Goal: Task Accomplishment & Management: Manage account settings

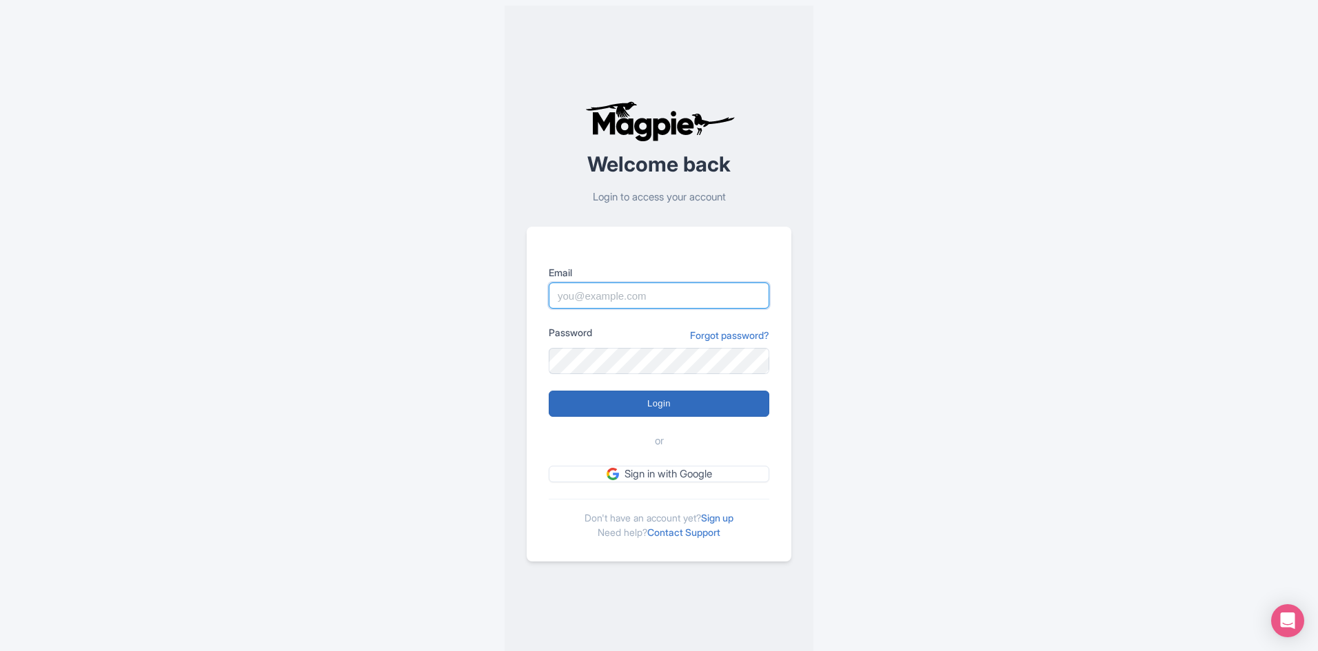
type input "info@boogieswatersports.com"
click at [653, 410] on input "Login" at bounding box center [659, 404] width 221 height 26
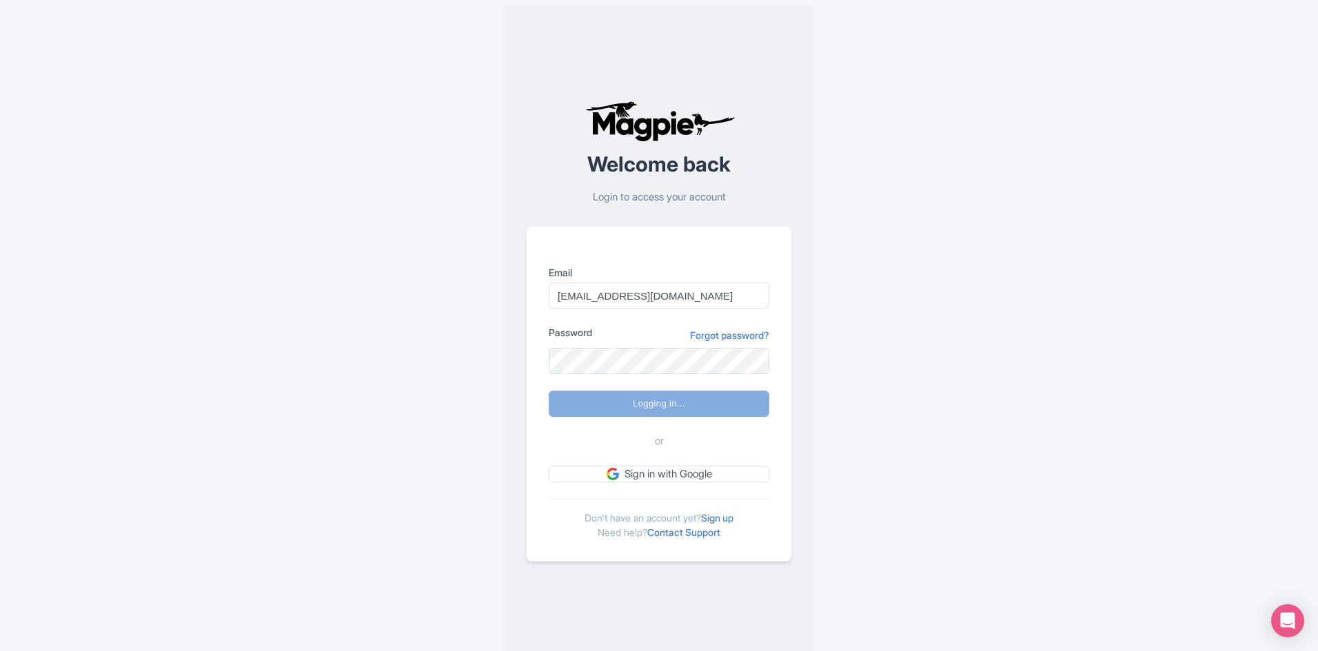
type input "Logging in..."
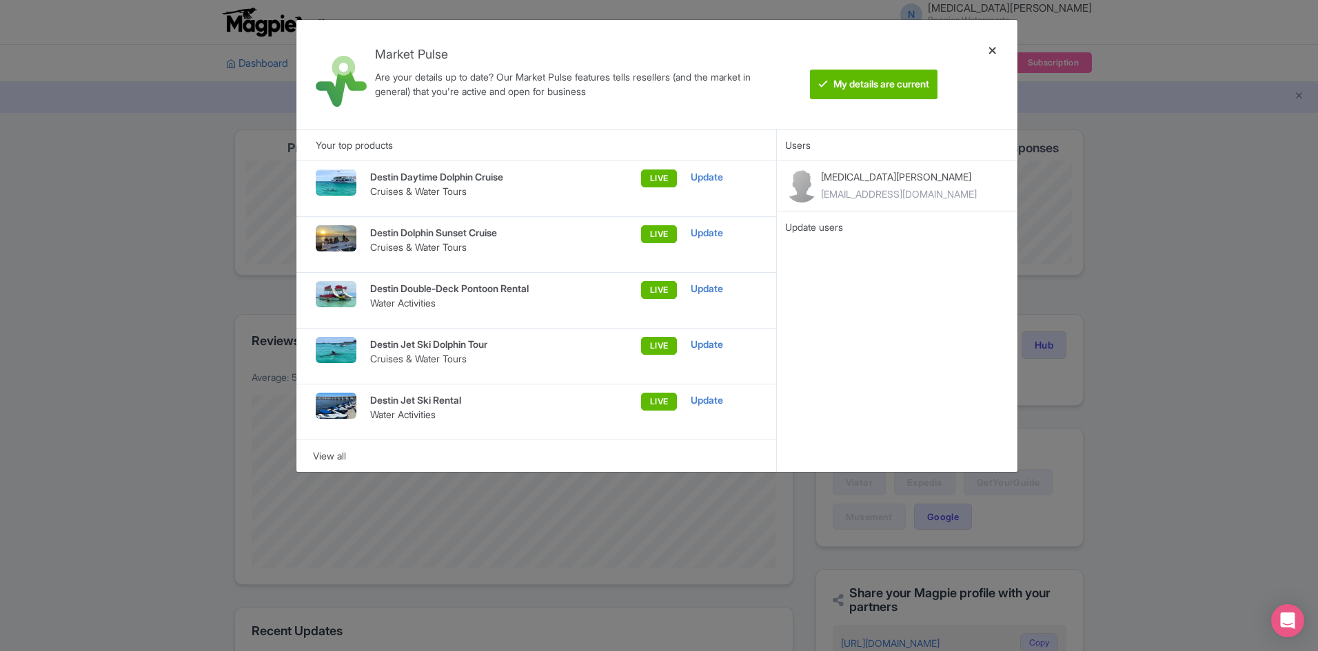
click at [997, 52] on div at bounding box center [992, 74] width 33 height 87
click at [997, 52] on ul "Dashboard Company Product My Products Image Library Rate Sheets Distribution Ma…" at bounding box center [659, 63] width 882 height 37
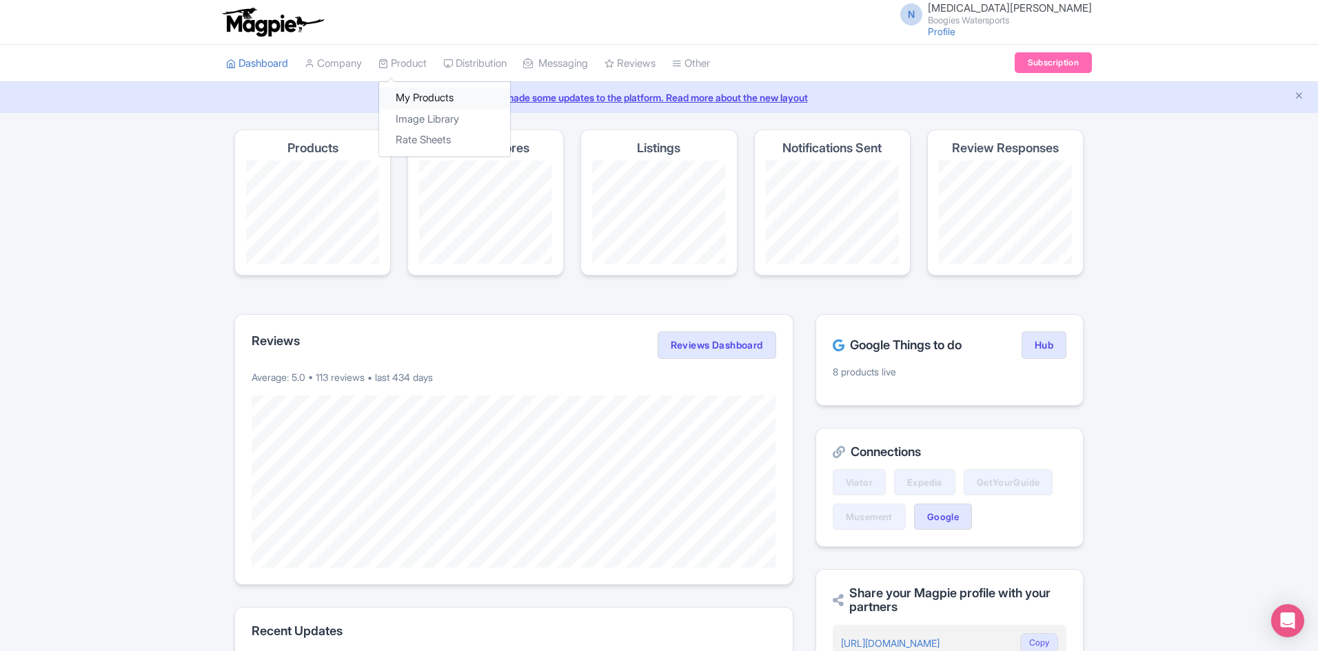
click at [419, 92] on link "My Products" at bounding box center [444, 98] width 131 height 21
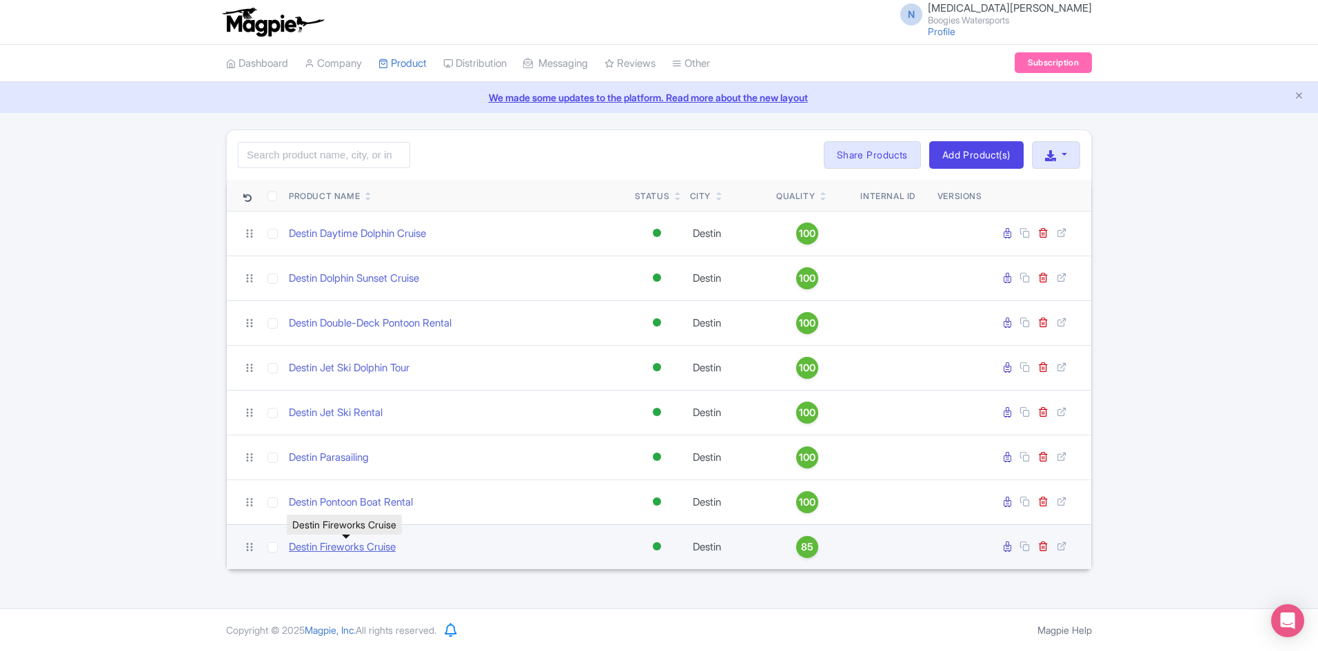
click at [386, 550] on link "Destin Fireworks Cruise" at bounding box center [342, 548] width 107 height 16
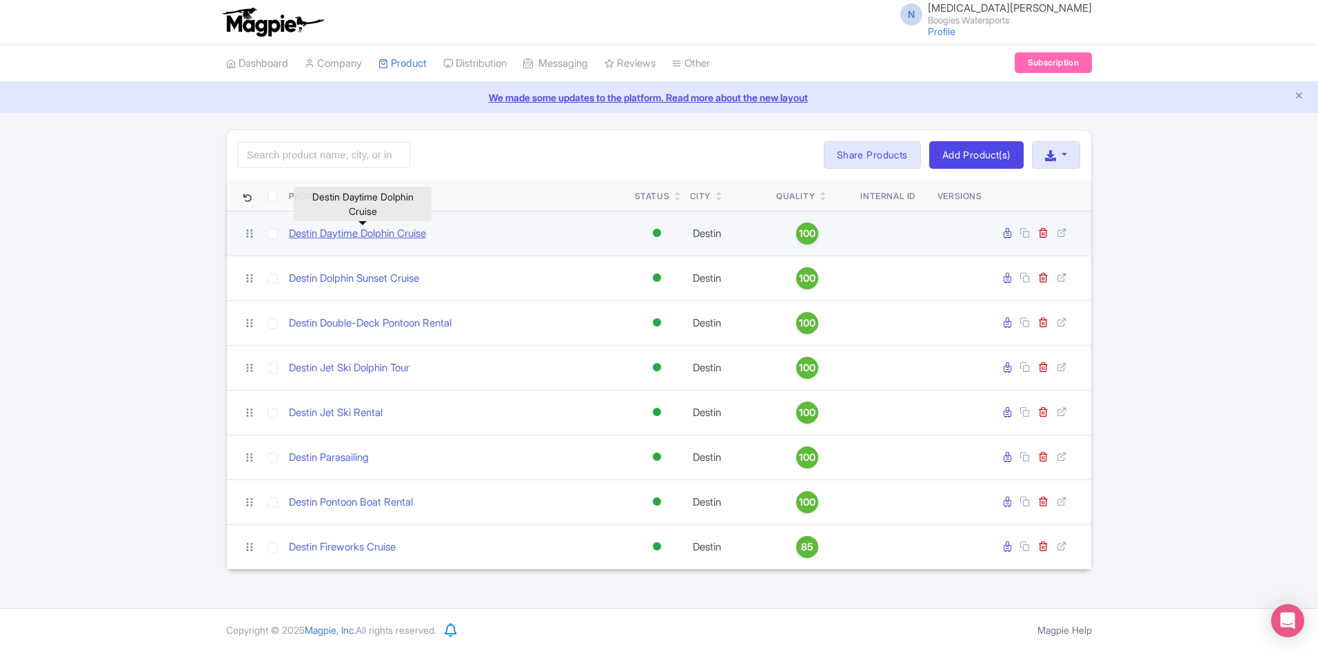
click at [389, 230] on link "Destin Daytime Dolphin Cruise" at bounding box center [357, 234] width 137 height 16
